Goal: Task Accomplishment & Management: Use online tool/utility

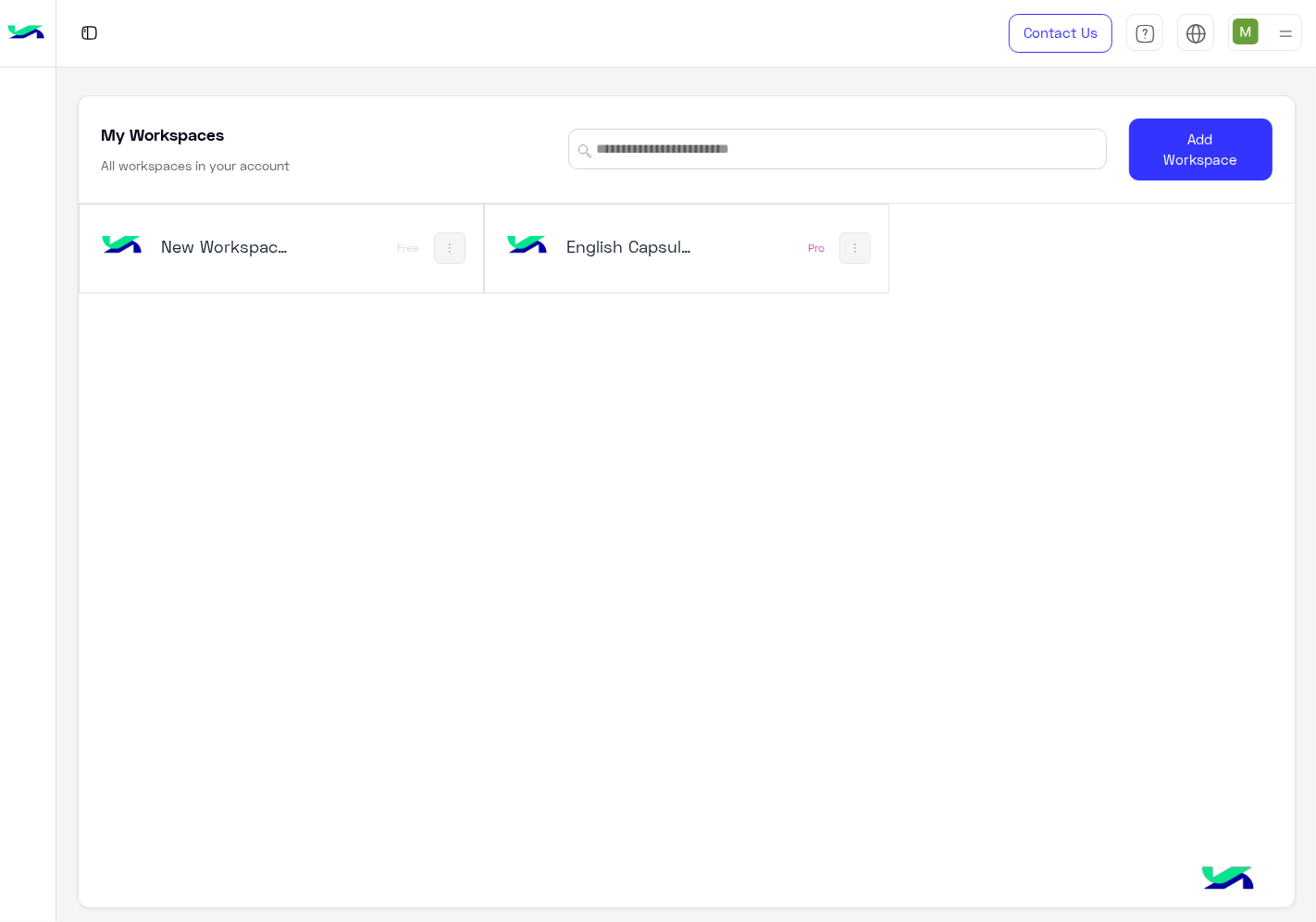
click at [731, 265] on div "English Capsules Pro" at bounding box center [687, 249] width 403 height 88
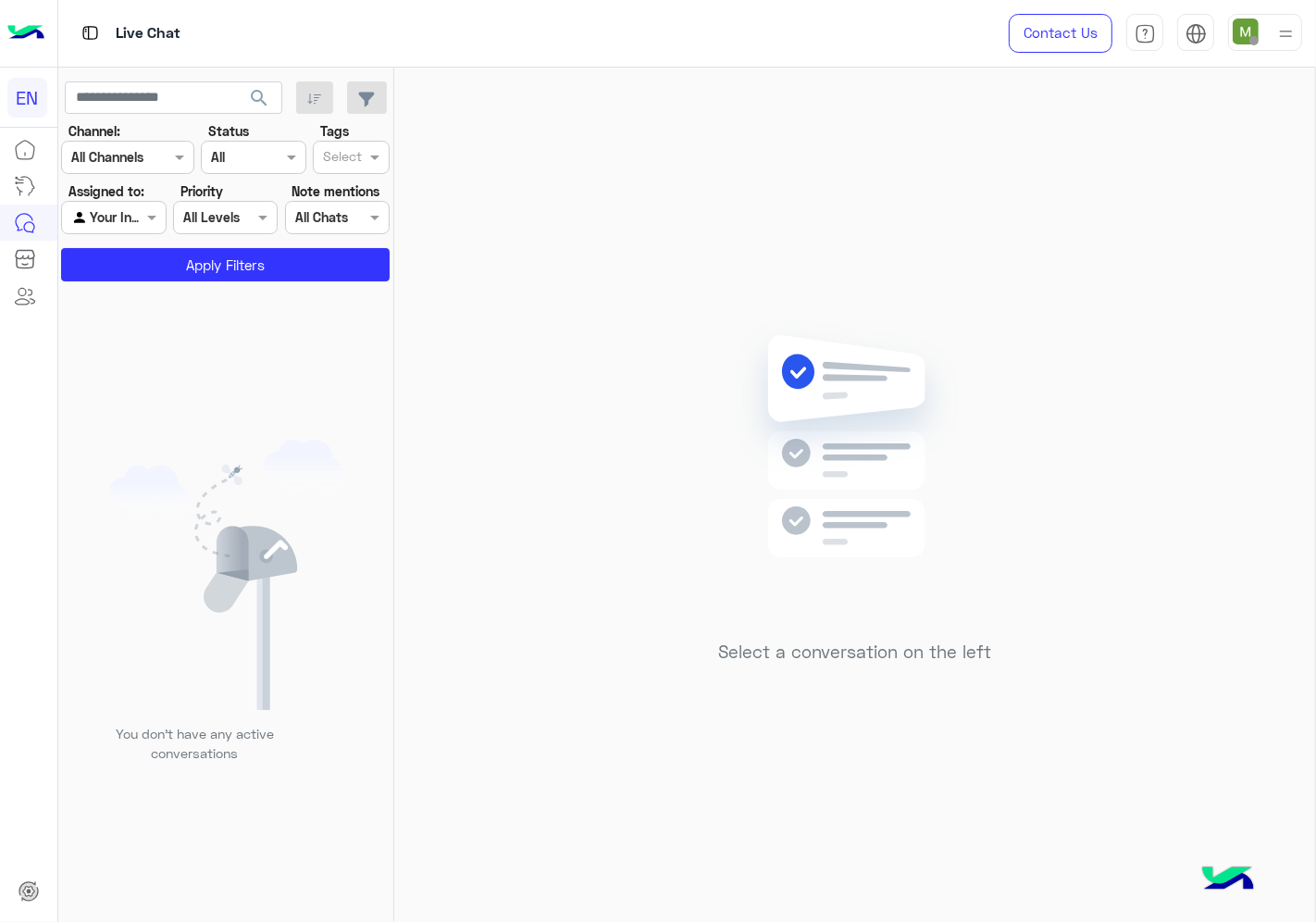
click at [102, 158] on input "text" at bounding box center [105, 158] width 68 height 20
click at [116, 234] on b "WhatsApp" at bounding box center [126, 229] width 64 height 16
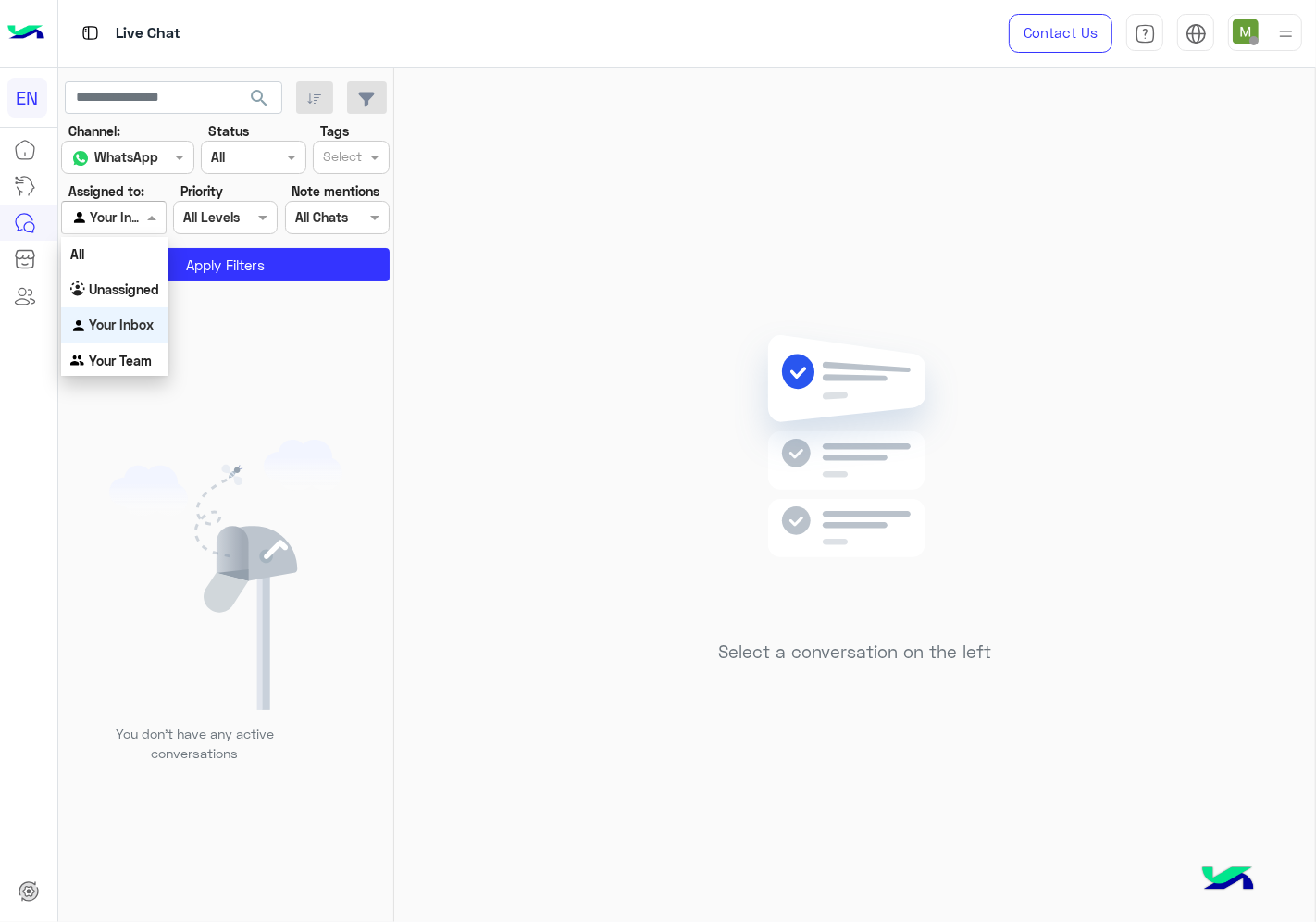
click at [122, 207] on div at bounding box center [113, 217] width 102 height 22
click at [137, 284] on b "Unassigned" at bounding box center [124, 289] width 70 height 16
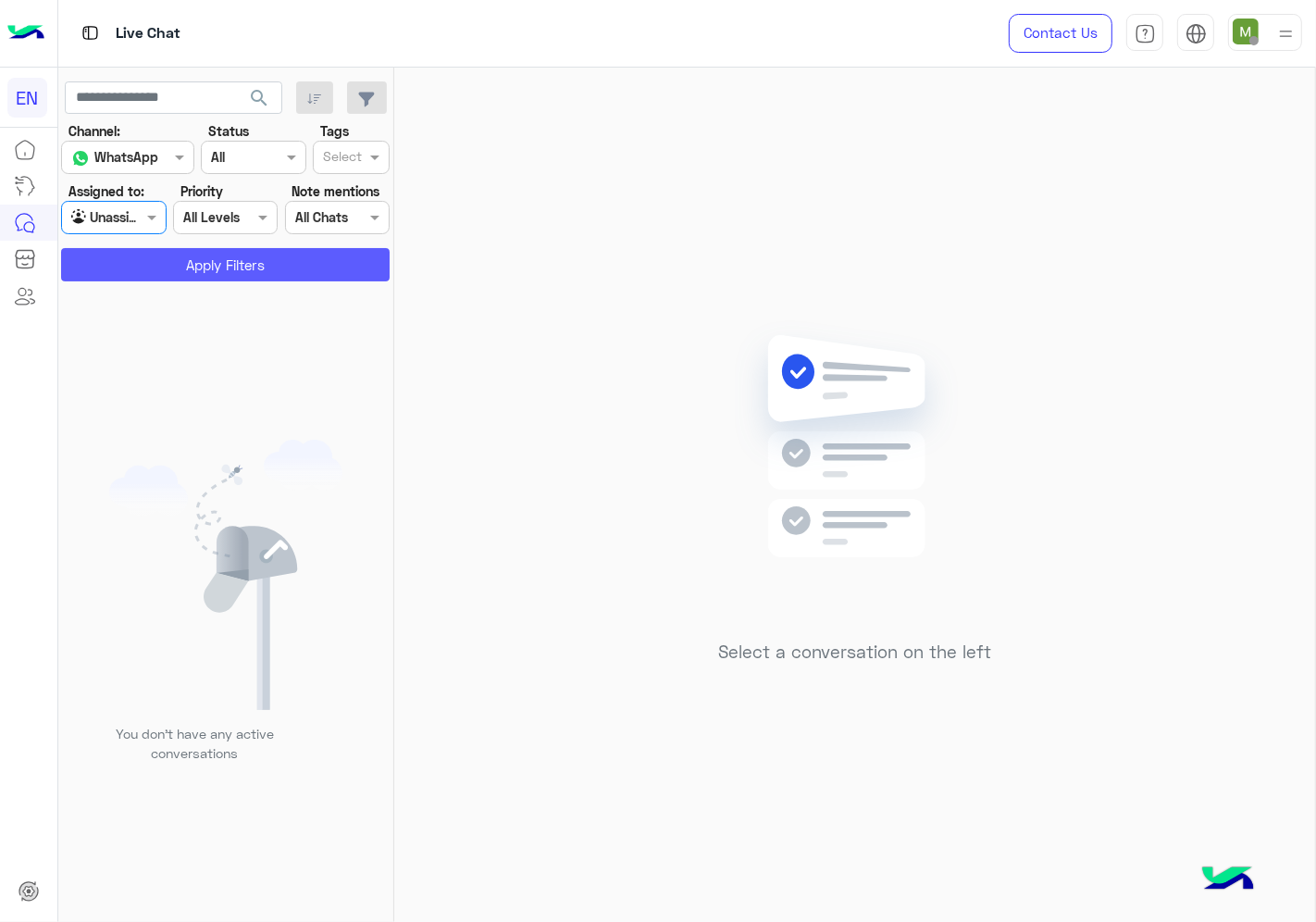
click at [168, 256] on button "Apply Filters" at bounding box center [225, 265] width 328 height 34
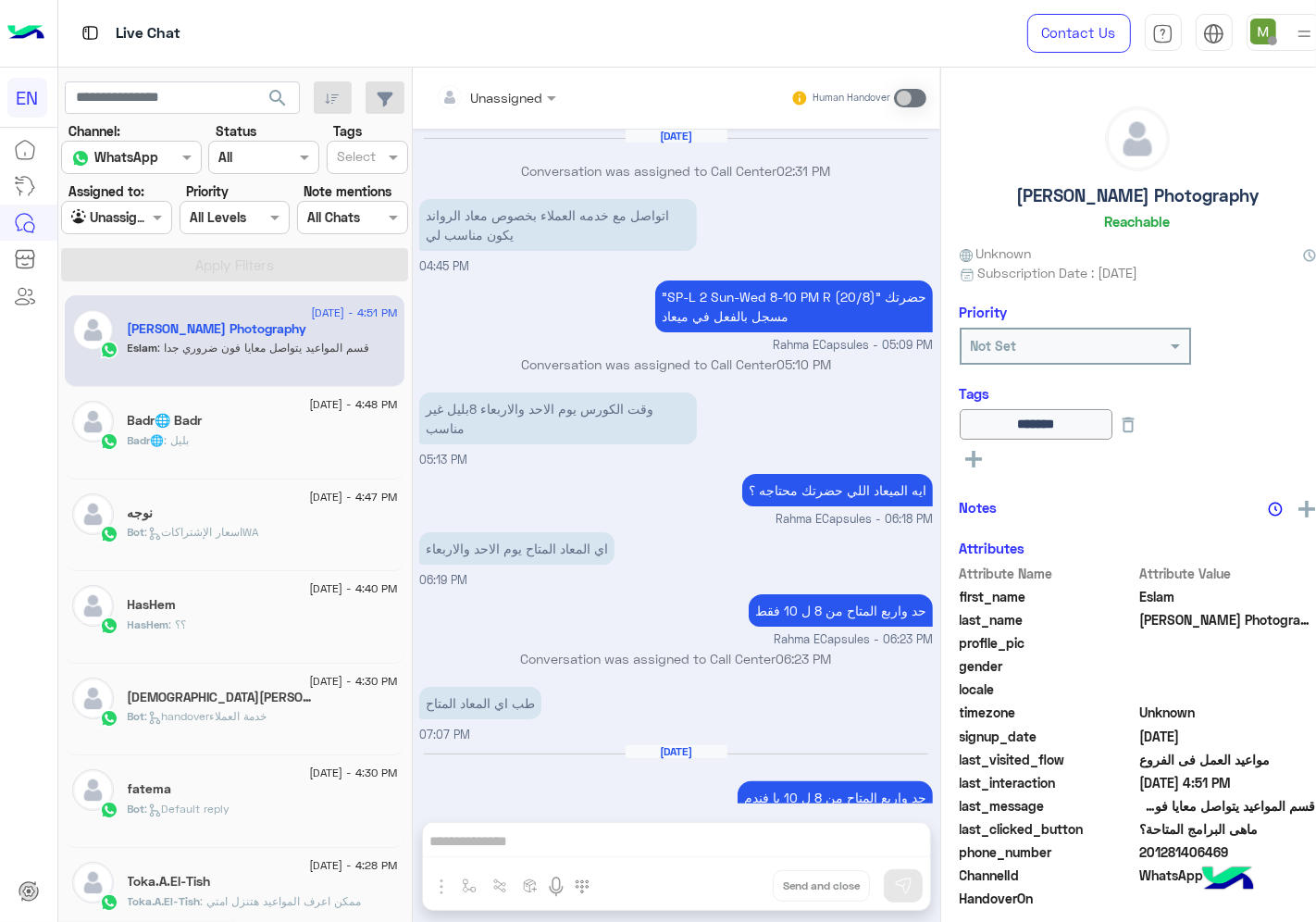
scroll to position [631, 0]
